Goal: Information Seeking & Learning: Learn about a topic

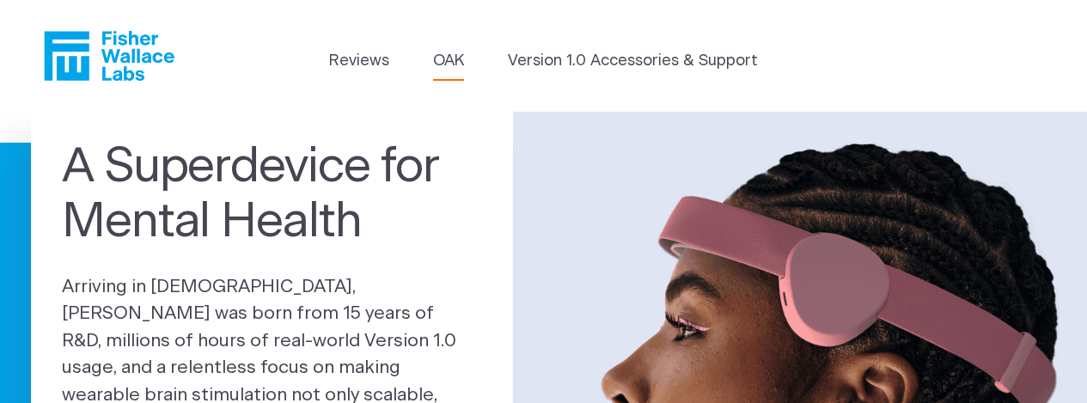
click at [452, 57] on link "OAK" at bounding box center [448, 61] width 31 height 23
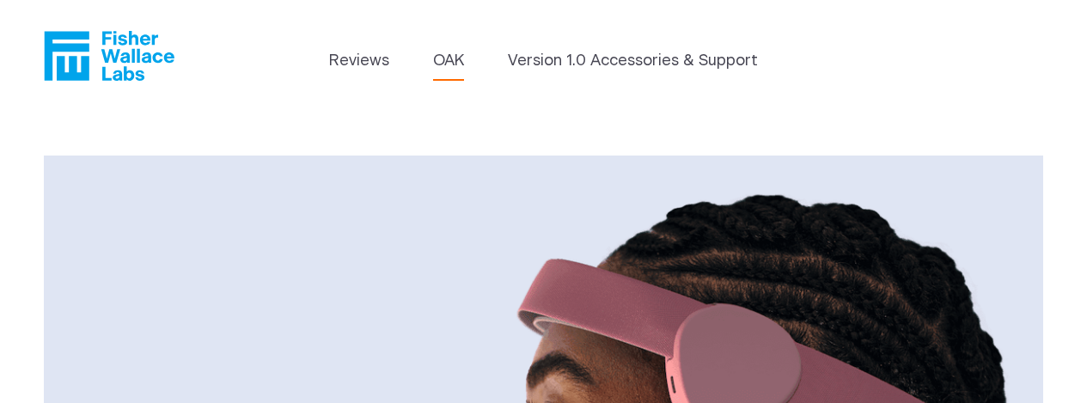
click at [132, 57] on icon "Fisher Wallace" at bounding box center [116, 56] width 118 height 50
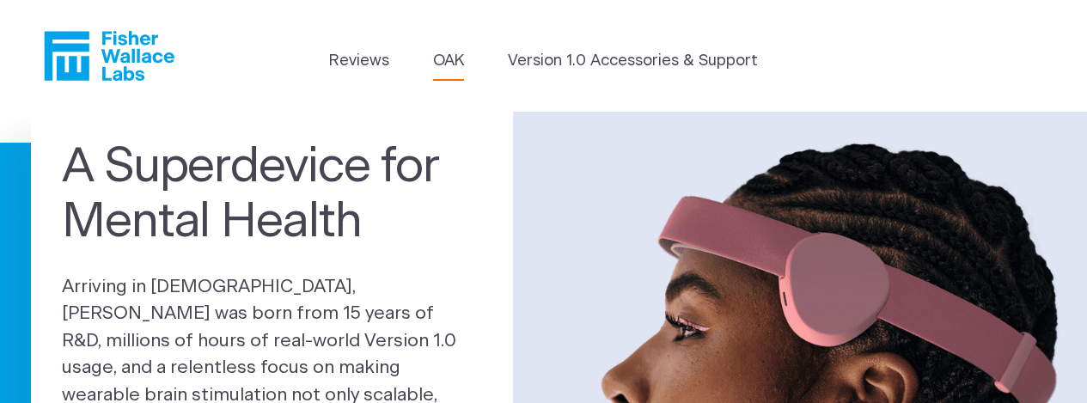
click at [454, 67] on link "OAK" at bounding box center [448, 61] width 31 height 23
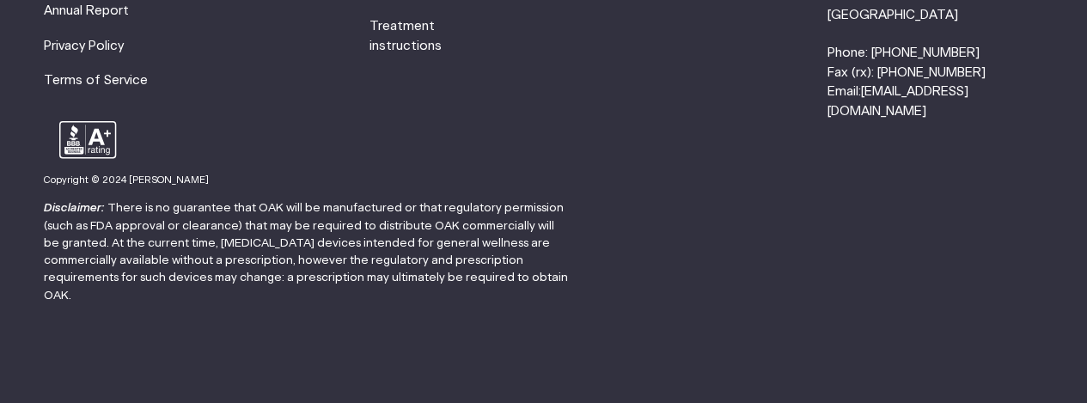
scroll to position [2956, 0]
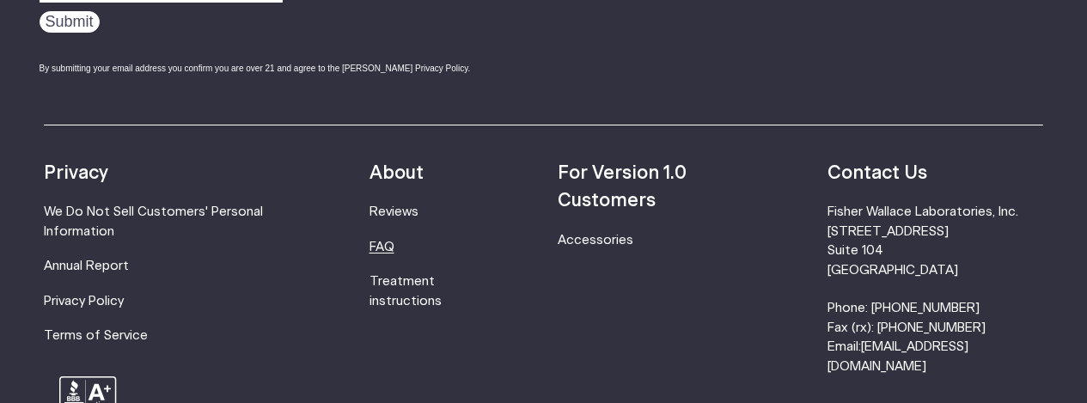
click at [394, 248] on link "FAQ" at bounding box center [382, 247] width 25 height 13
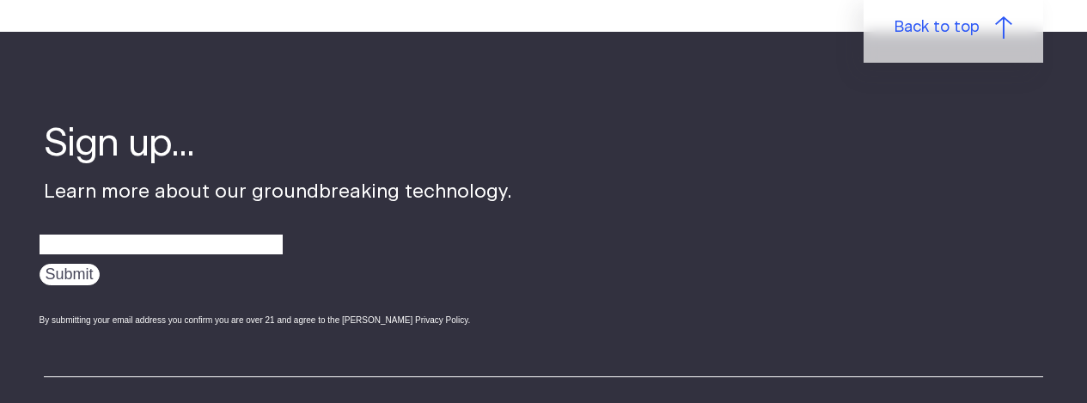
scroll to position [1977, 0]
